Goal: Check status: Check status

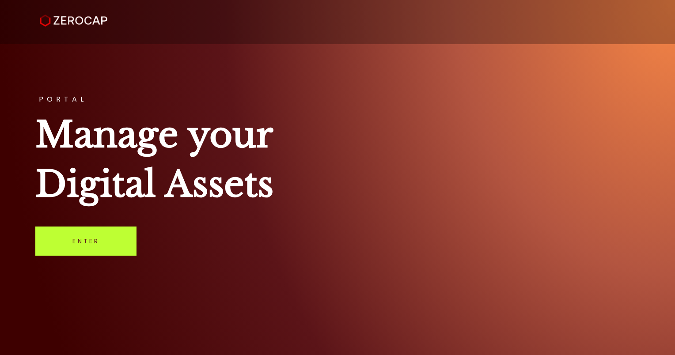
drag, startPoint x: 0, startPoint y: 0, endPoint x: 99, endPoint y: 241, distance: 260.2
click at [99, 241] on link "Enter" at bounding box center [85, 241] width 101 height 29
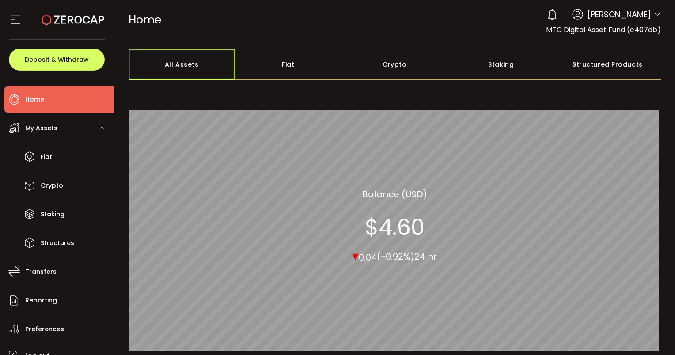
click at [189, 67] on div "All Assets" at bounding box center [182, 64] width 106 height 31
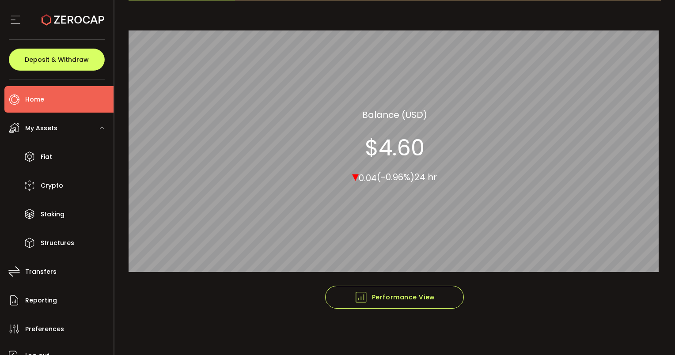
click at [78, 125] on div "My Assets" at bounding box center [58, 128] width 109 height 26
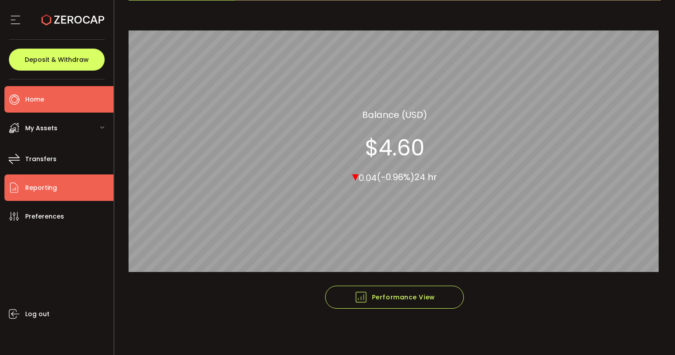
click at [62, 185] on li "Reporting" at bounding box center [58, 187] width 109 height 26
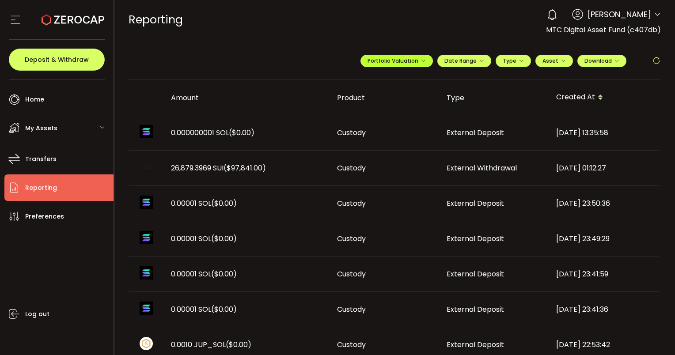
click at [390, 57] on span "Portfolio Valuation" at bounding box center [396, 61] width 58 height 8
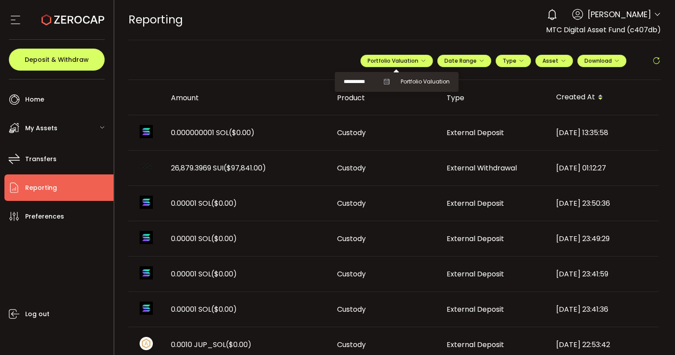
click at [383, 81] on icon at bounding box center [386, 82] width 6 height 6
click at [385, 79] on icon at bounding box center [386, 82] width 6 height 6
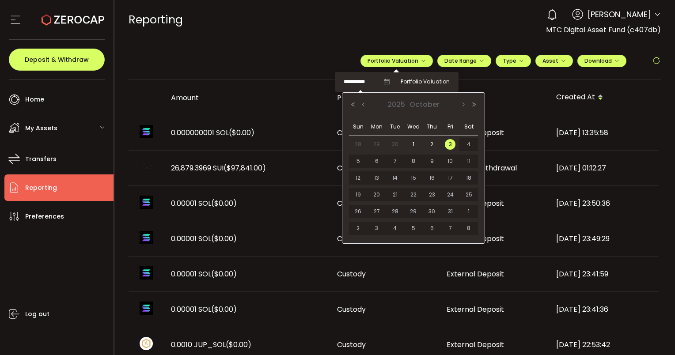
click at [359, 85] on input "**********" at bounding box center [361, 81] width 35 height 11
click at [363, 105] on button "Previous Month" at bounding box center [363, 105] width 11 height 6
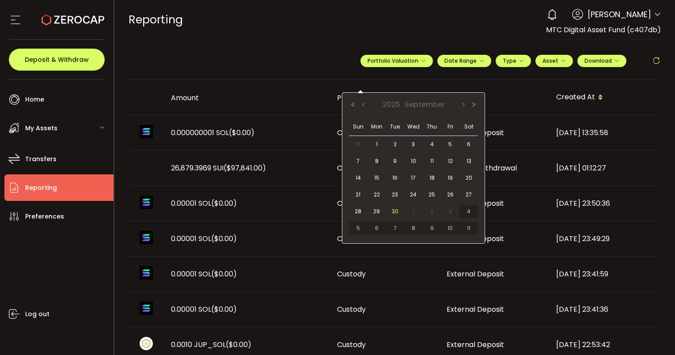
click at [396, 216] on span "30" at bounding box center [395, 211] width 11 height 11
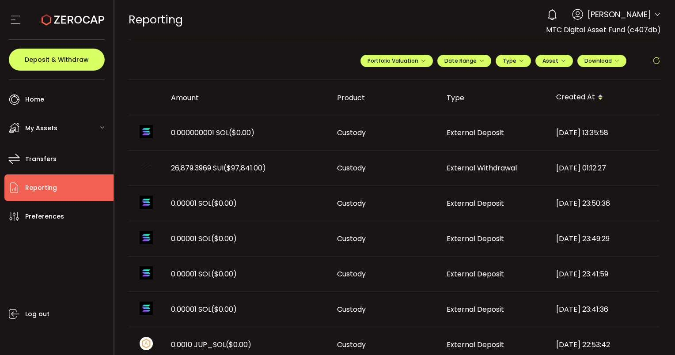
click at [652, 61] on icon at bounding box center [656, 61] width 9 height 9
